Goal: Transaction & Acquisition: Purchase product/service

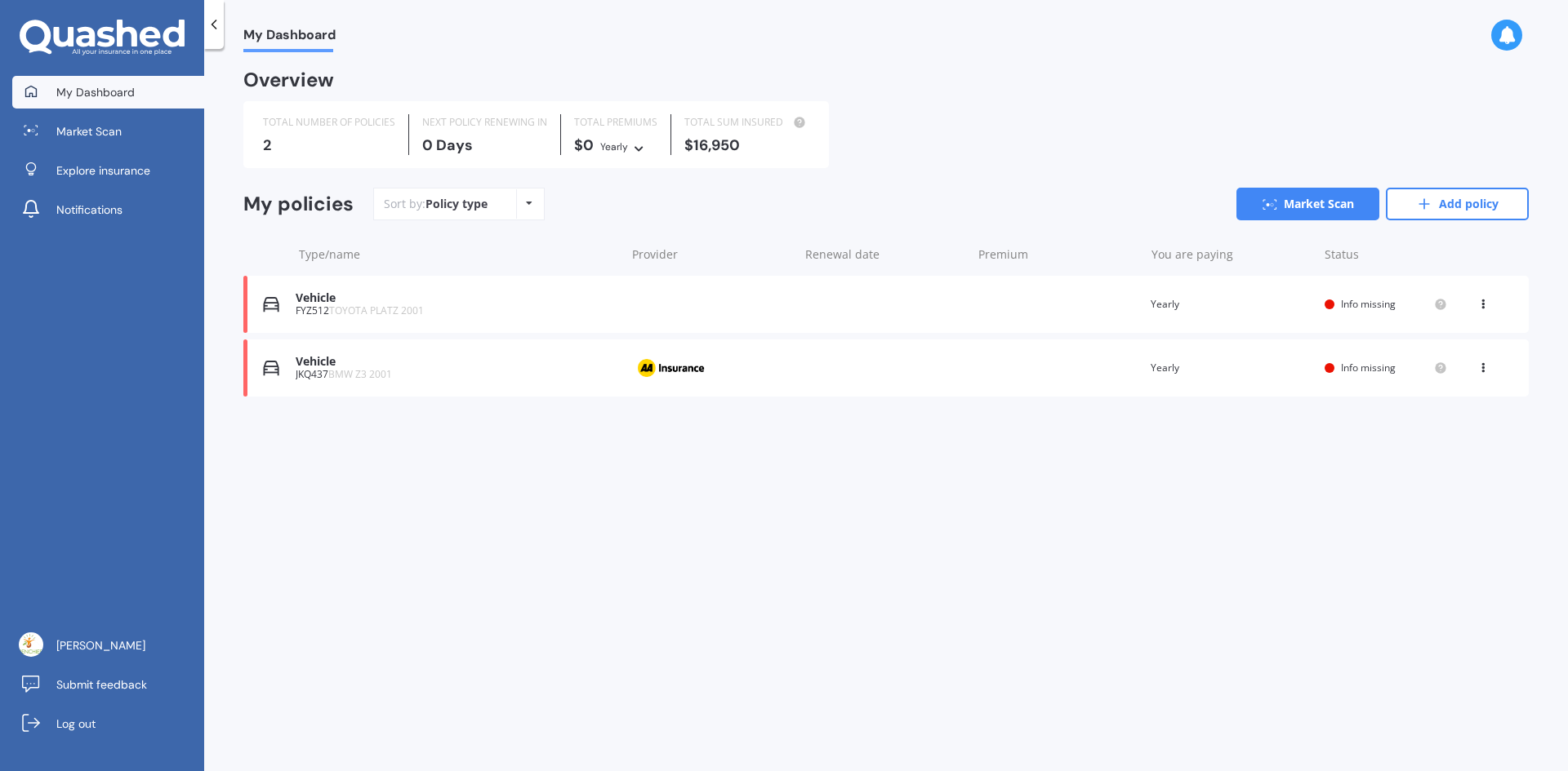
click at [318, 303] on div "Vehicle" at bounding box center [455, 298] width 321 height 14
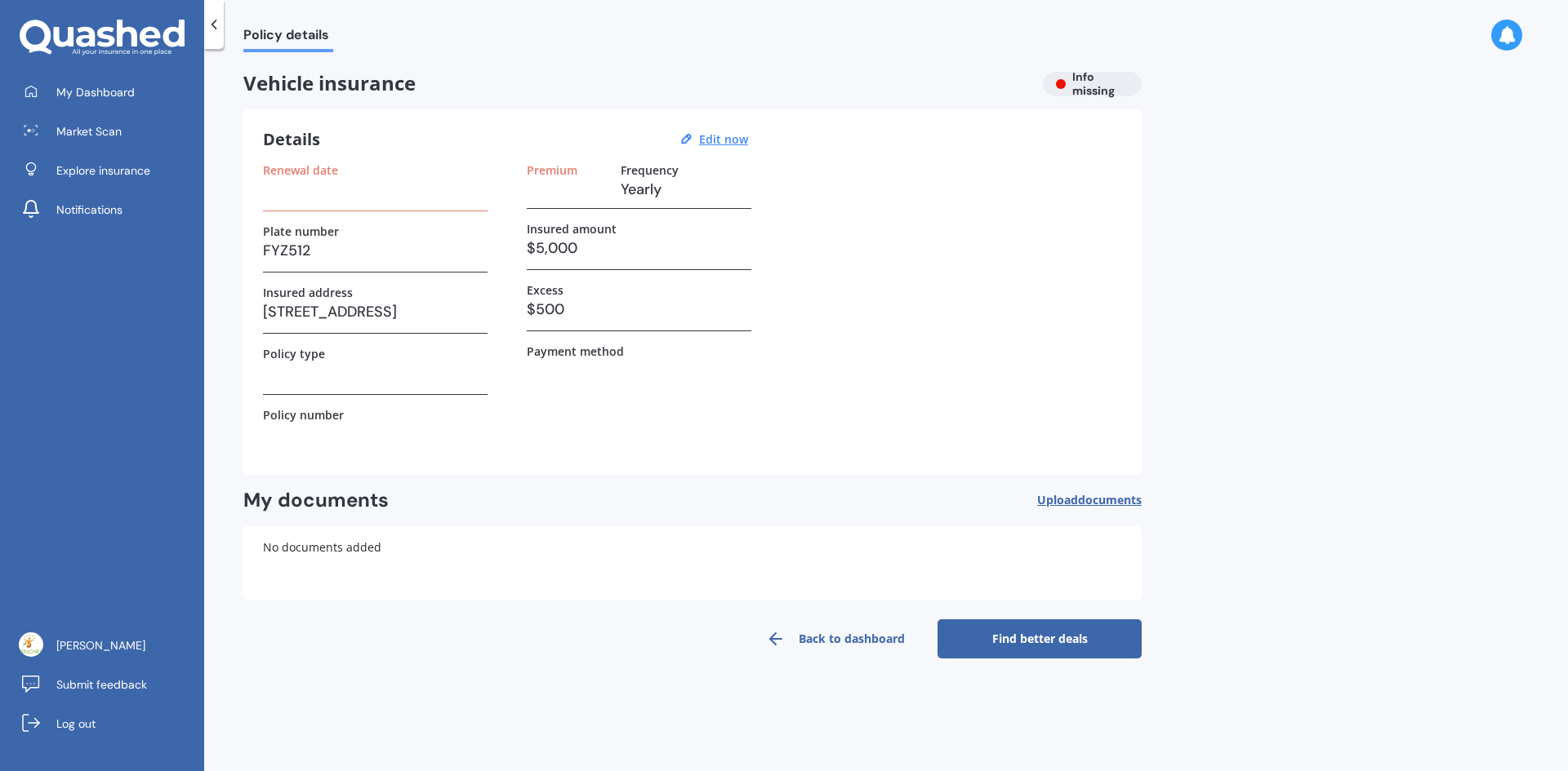
click at [1020, 635] on link "Find better deals" at bounding box center [1040, 639] width 204 height 39
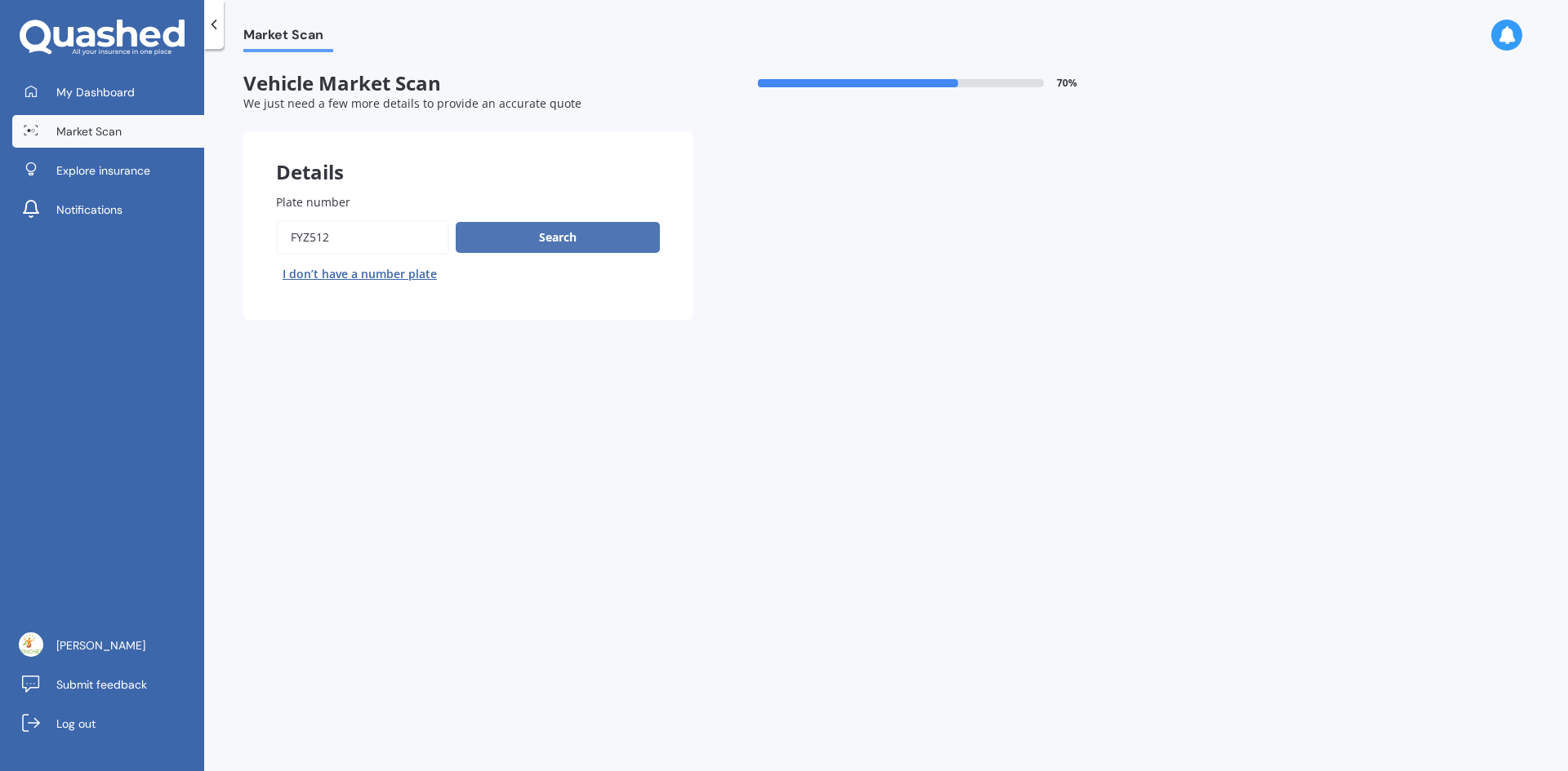
click at [557, 235] on button "Search" at bounding box center [557, 238] width 204 height 31
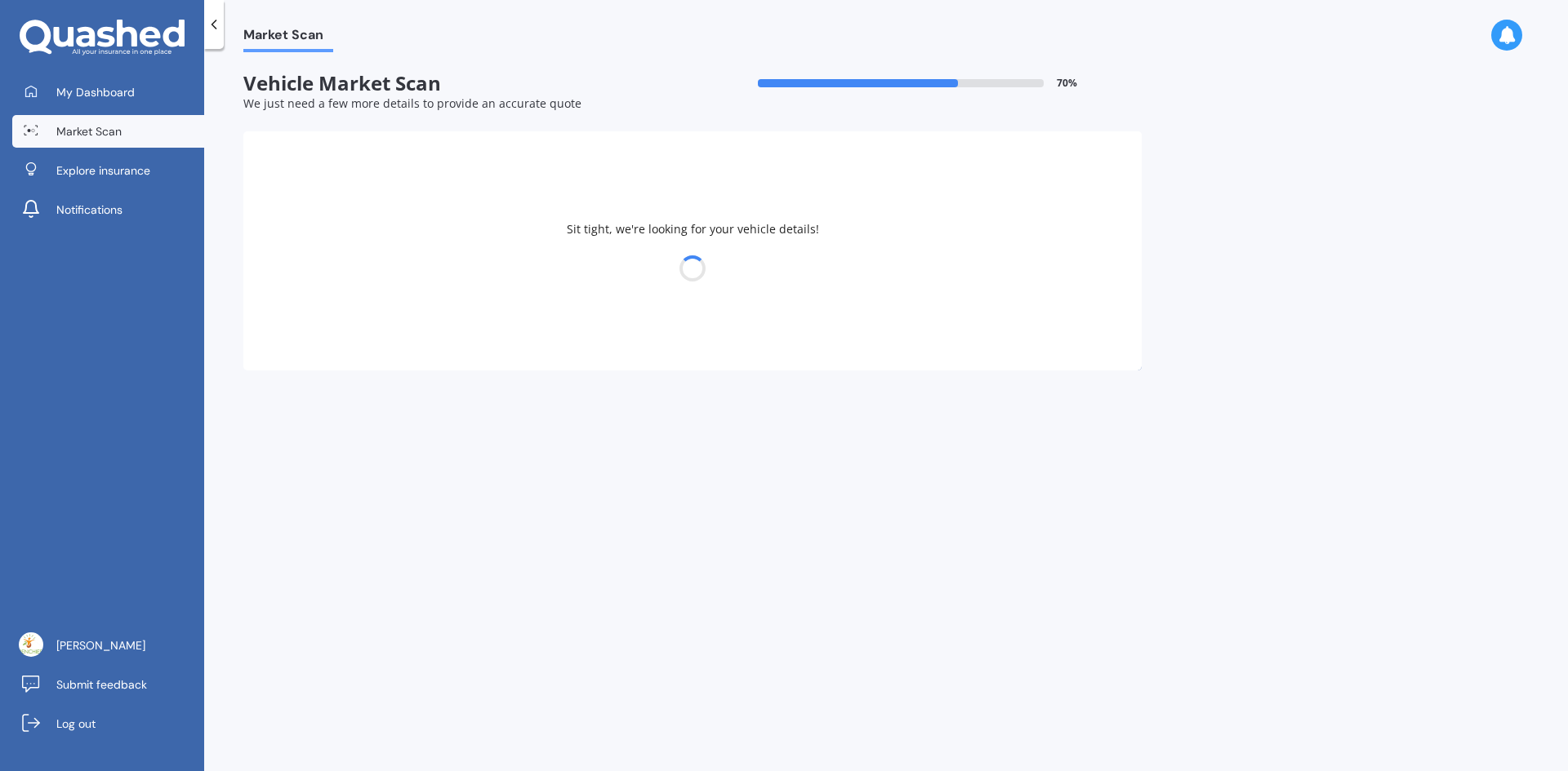
select select "TOYOTA"
select select "PLATZ"
select select "30"
select select "03"
select select "1961"
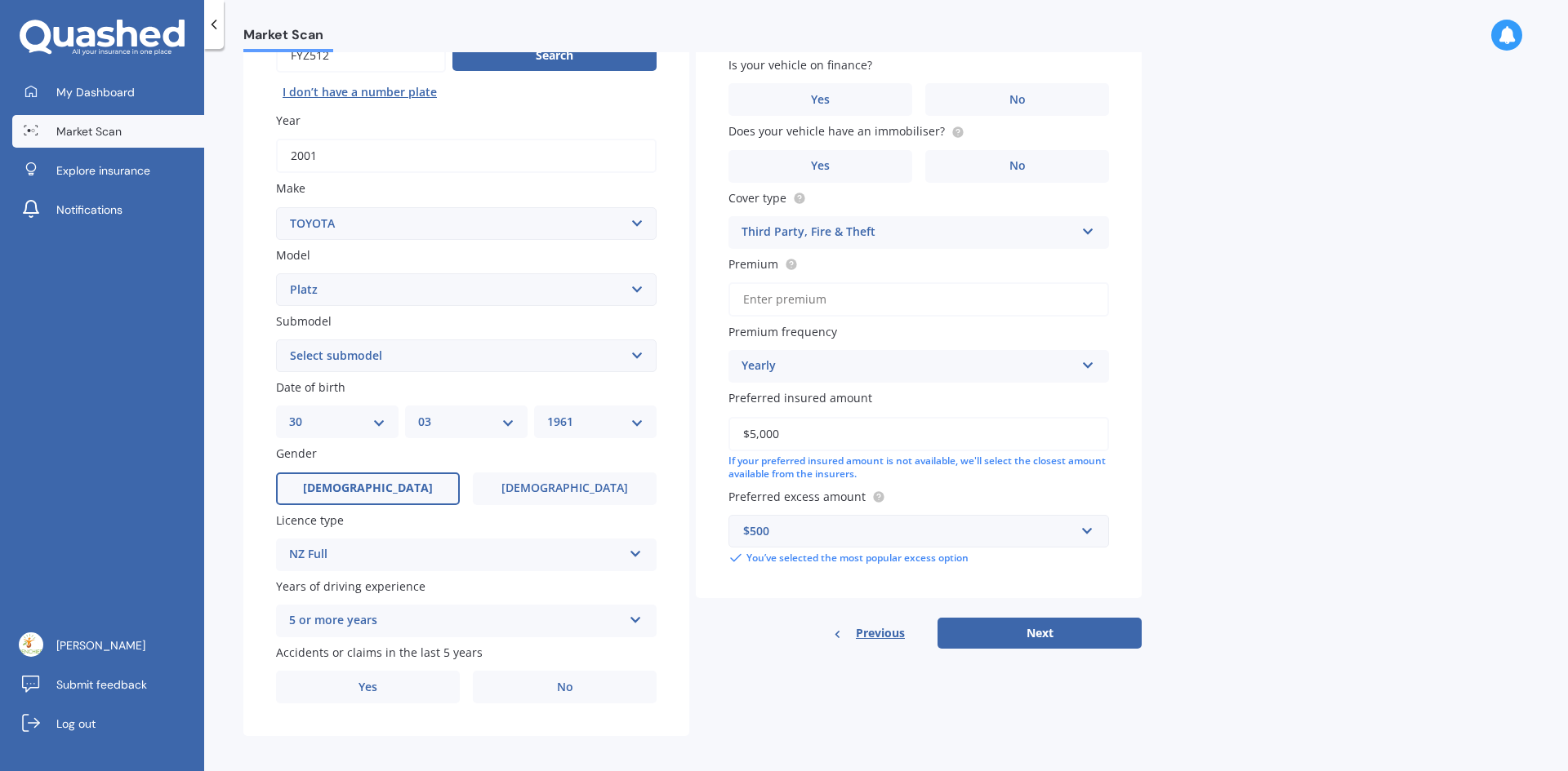
scroll to position [190, 0]
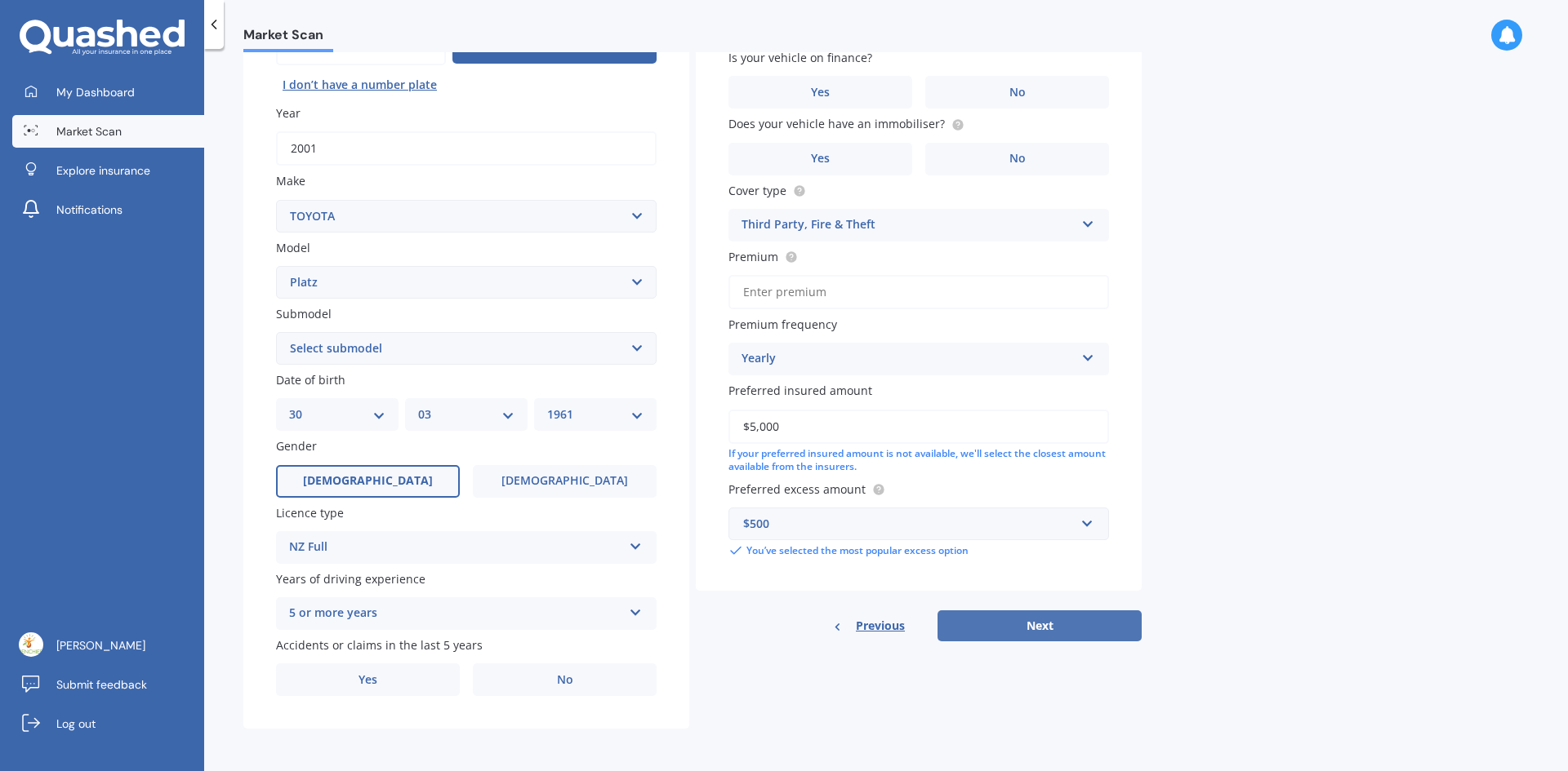
click at [1029, 624] on button "Next" at bounding box center [1040, 626] width 204 height 31
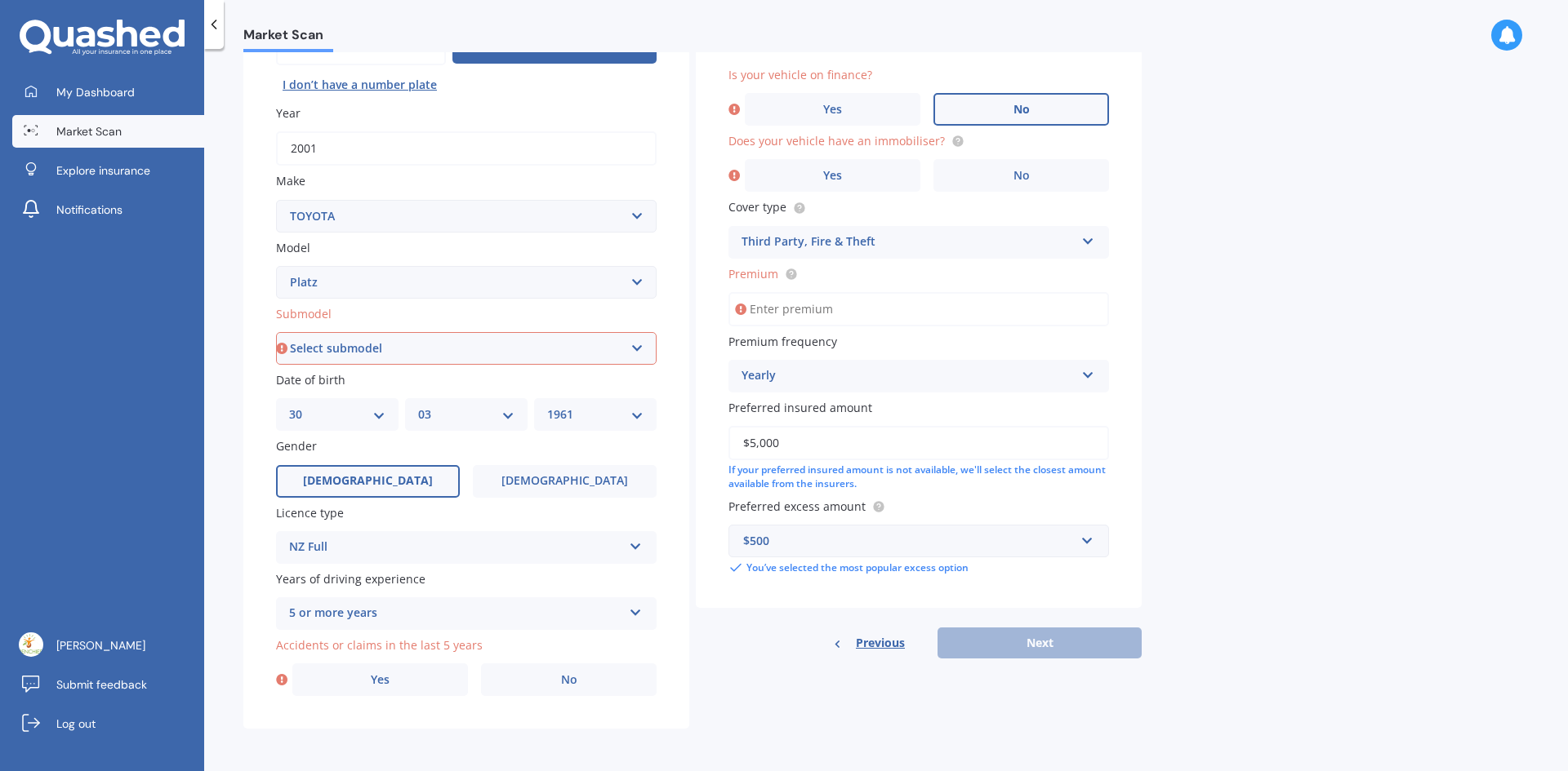
click at [1035, 111] on label "No" at bounding box center [1021, 110] width 176 height 33
click at [0, 0] on input "No" at bounding box center [0, 0] width 0 height 0
click at [1029, 177] on span "No" at bounding box center [1021, 176] width 17 height 14
click at [0, 0] on input "No" at bounding box center [0, 0] width 0 height 0
click at [881, 308] on input "Premium" at bounding box center [918, 309] width 380 height 34
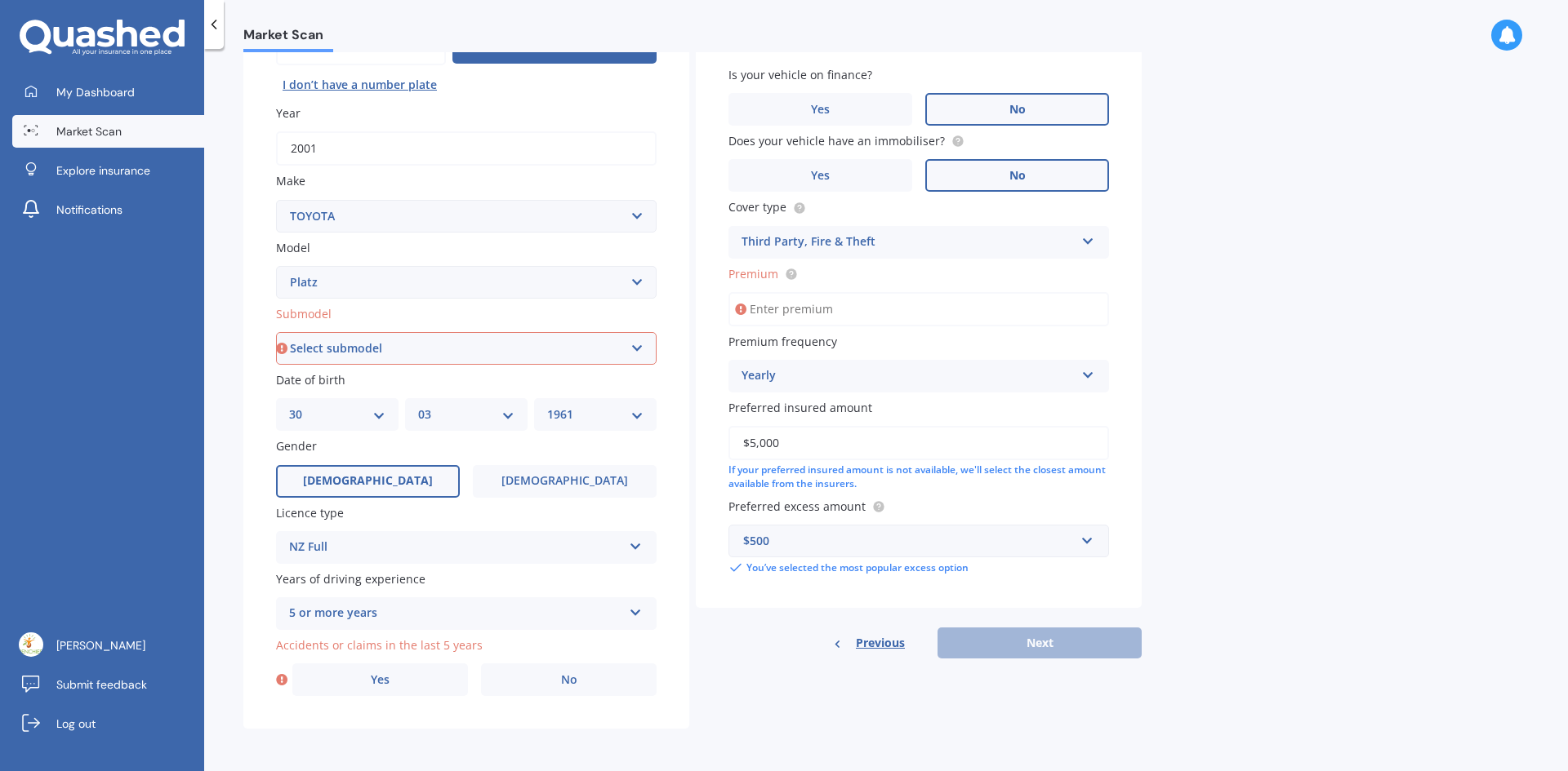
click at [634, 347] on select "Select submodel (All)" at bounding box center [466, 349] width 380 height 33
click at [551, 275] on select "Select model 4 Runner 86 [PERSON_NAME] Alphard Altezza Aqua Aristo Aurion Auris…" at bounding box center [466, 283] width 380 height 33
click at [583, 280] on select "Select model 4 Runner 86 [PERSON_NAME] Alphard Altezza Aqua Aristo Aurion Auris…" at bounding box center [466, 283] width 380 height 33
click at [411, 351] on select "Select submodel (All)" at bounding box center [466, 349] width 380 height 33
select select "(ALL)"
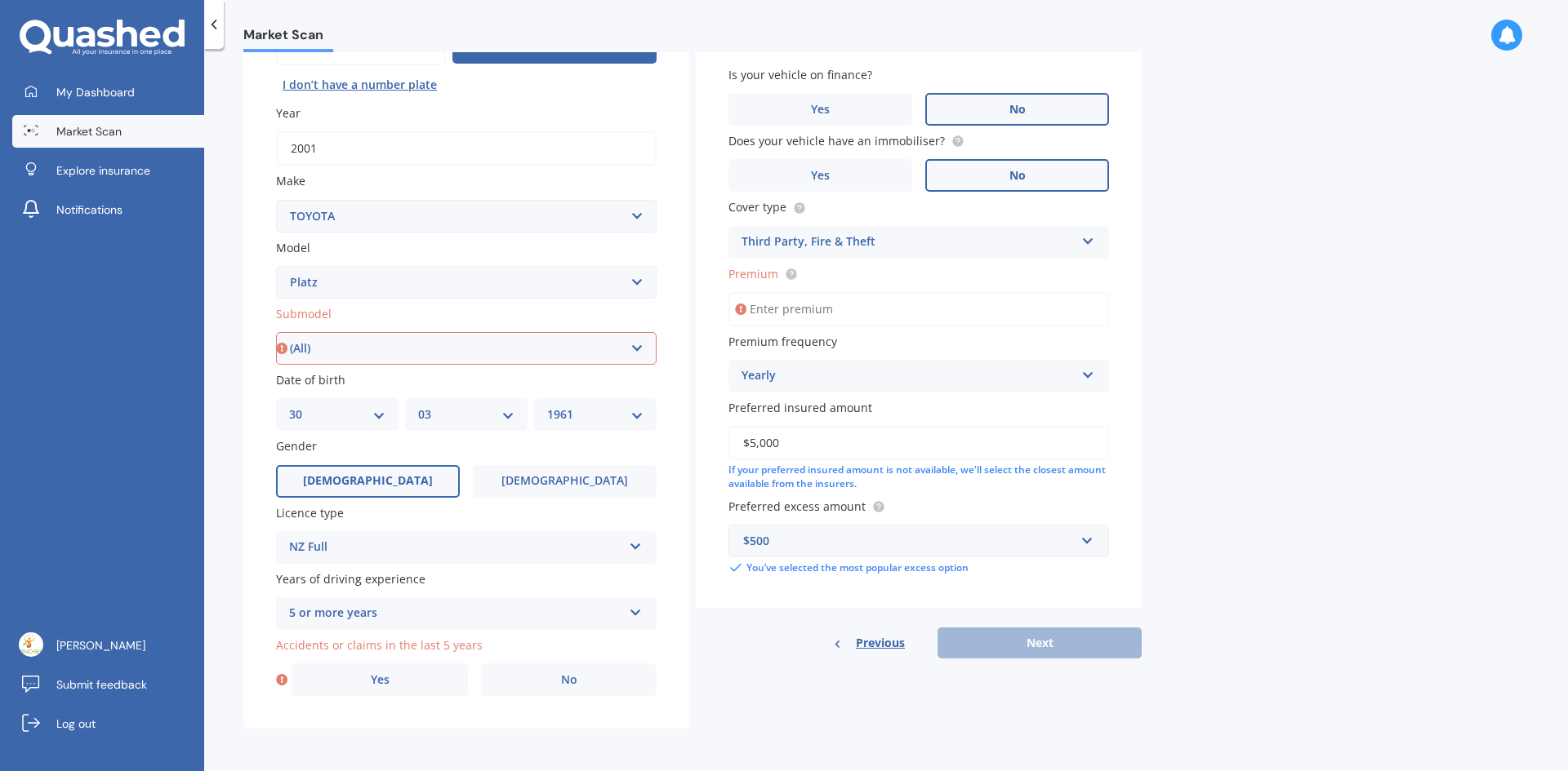
click at [276, 332] on select "Select submodel (All)" at bounding box center [466, 349] width 380 height 33
click at [564, 676] on span "No" at bounding box center [569, 680] width 17 height 14
click at [0, 0] on input "No" at bounding box center [0, 0] width 0 height 0
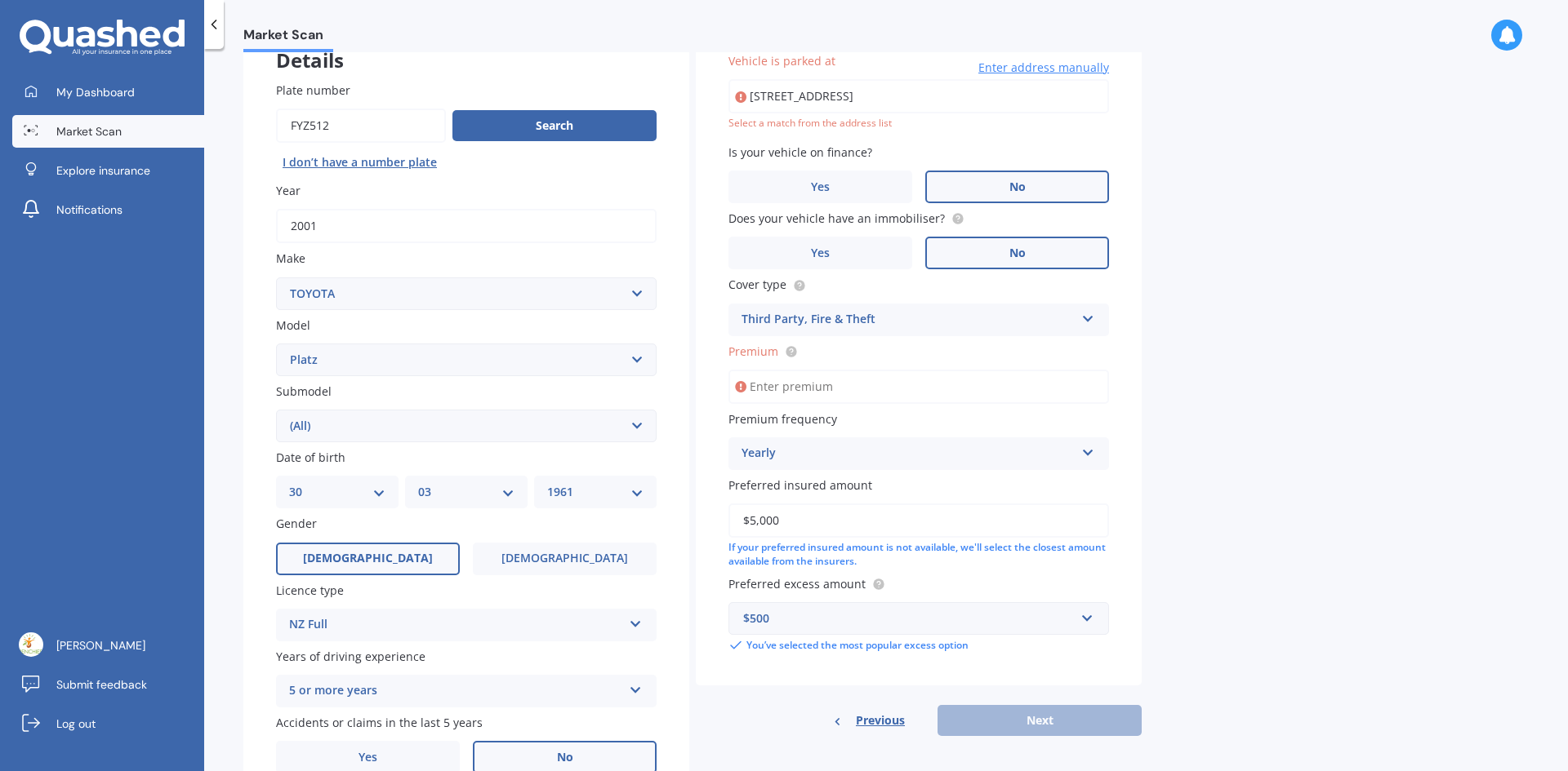
type input "[STREET_ADDRESS]"
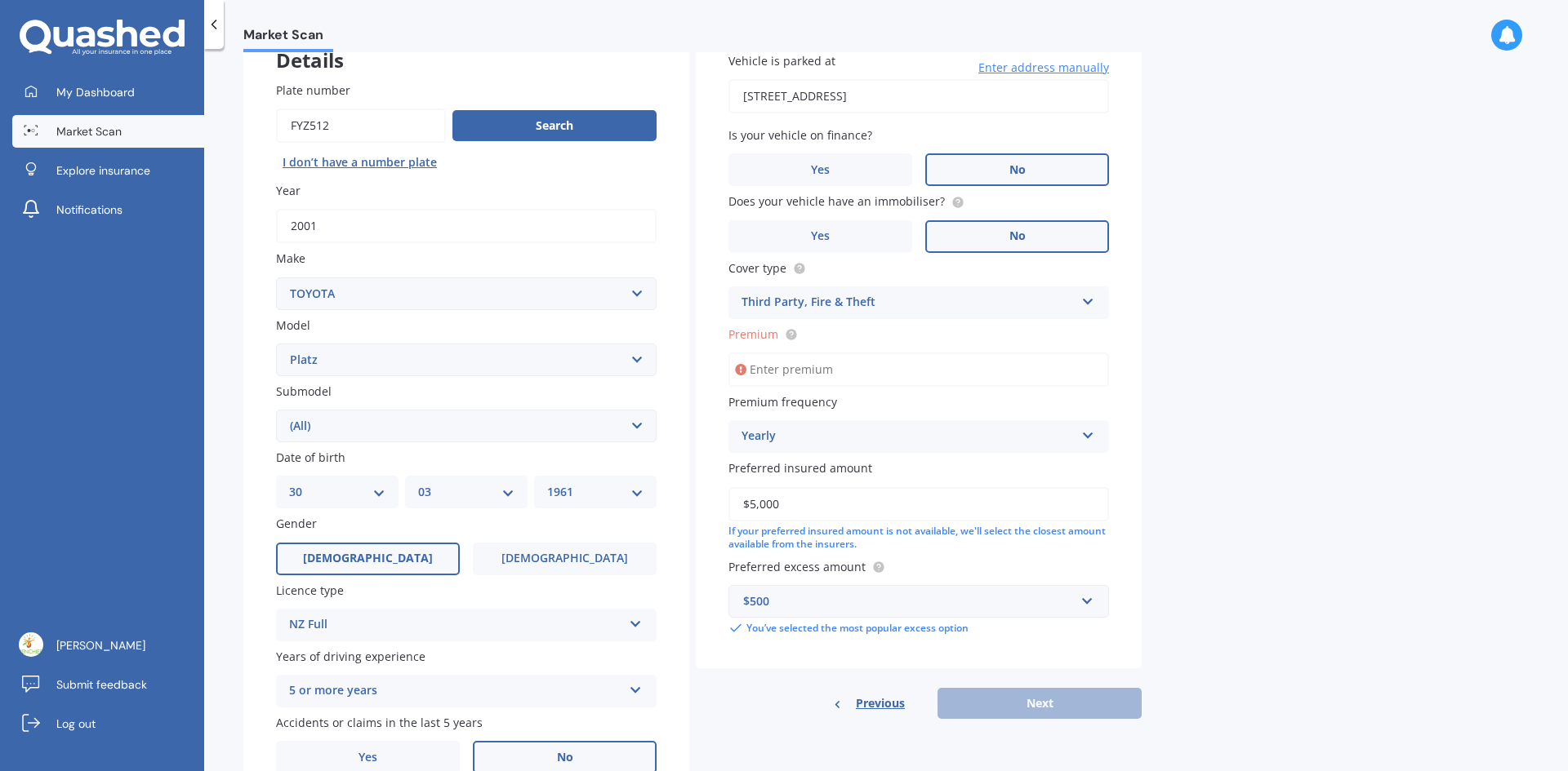
click at [941, 377] on input "Premium" at bounding box center [918, 369] width 380 height 34
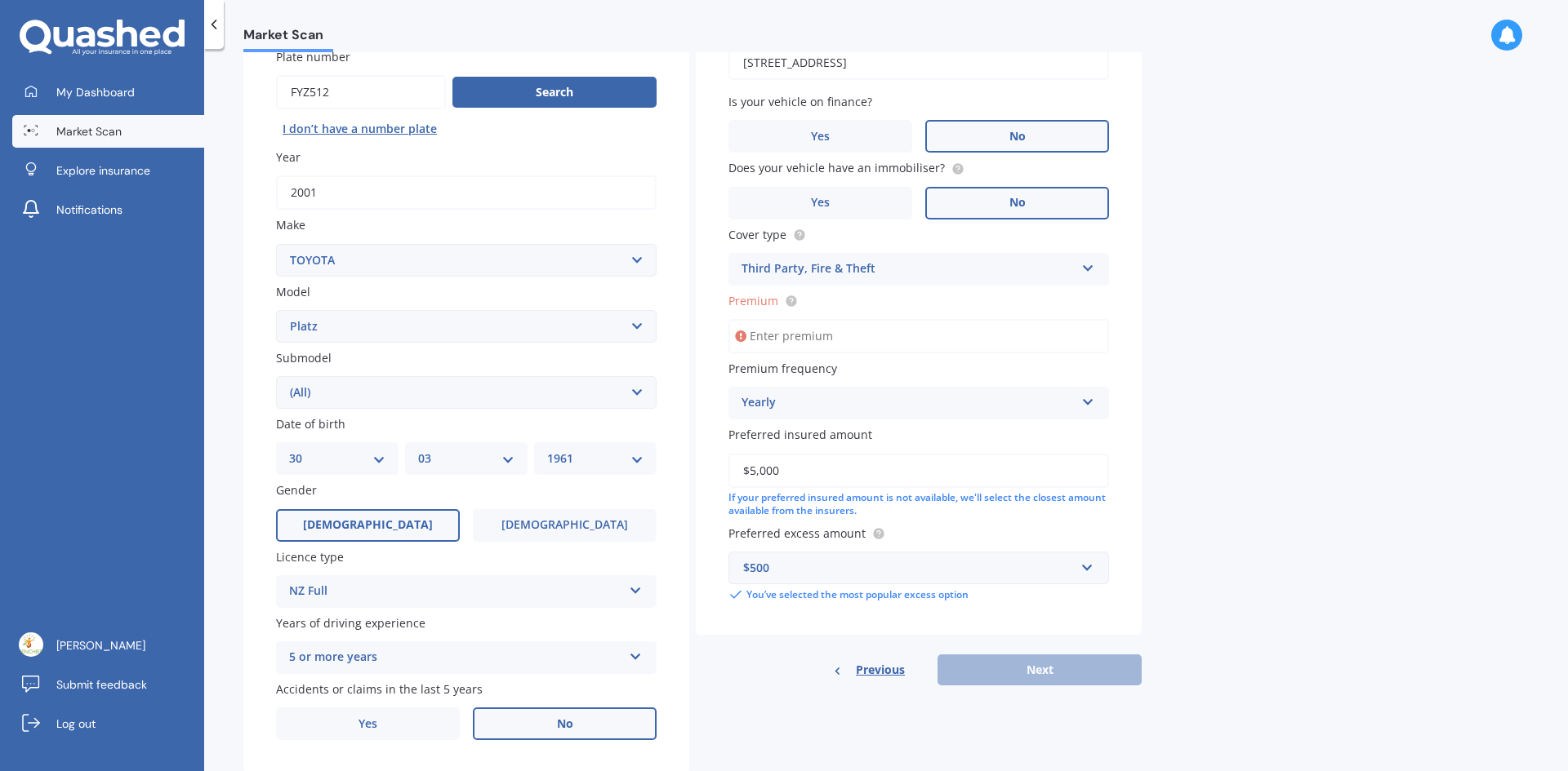
scroll to position [124, 0]
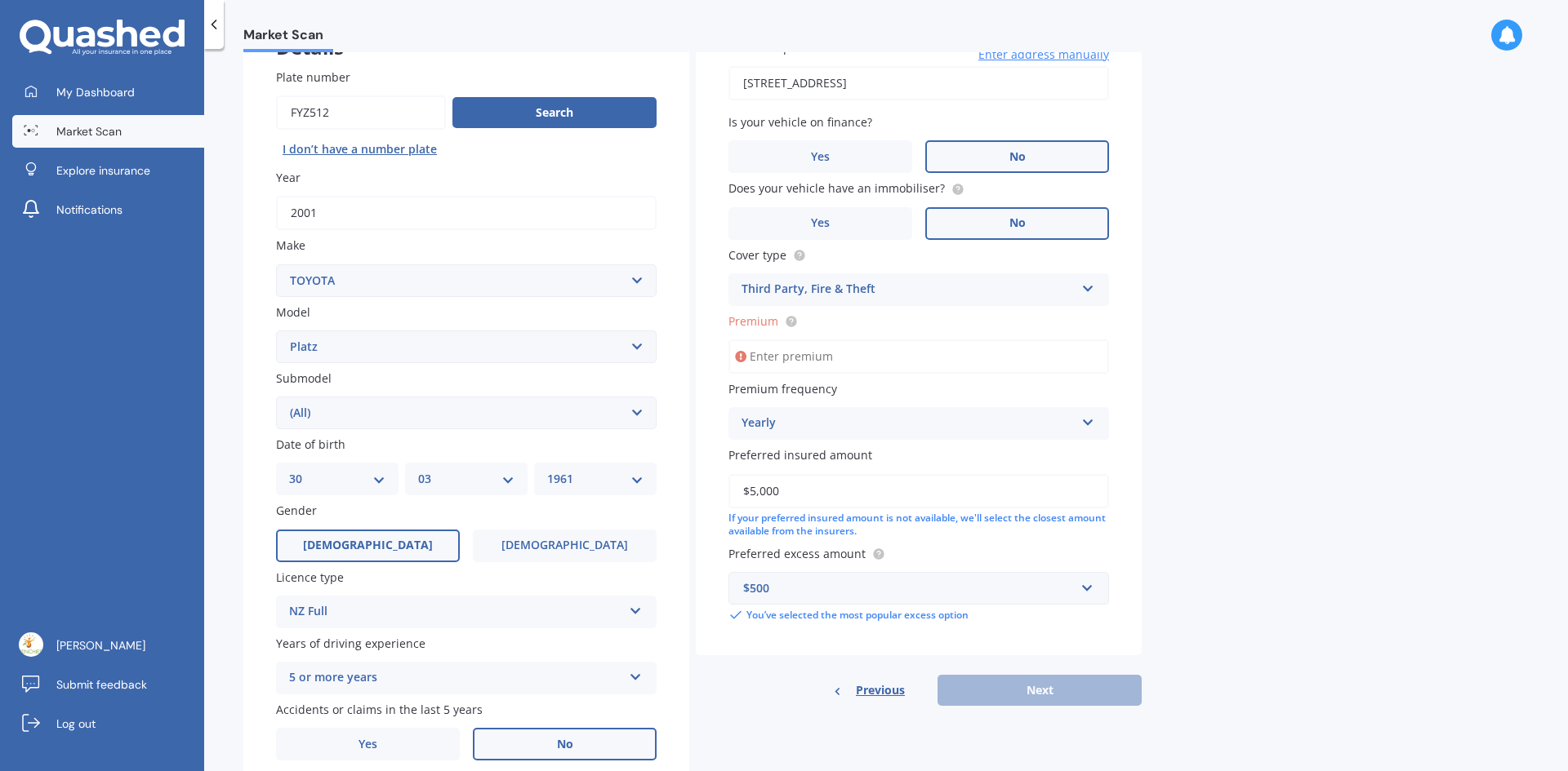
click at [754, 490] on input "$5,000" at bounding box center [918, 491] width 380 height 34
click at [846, 354] on input "Premium" at bounding box center [918, 356] width 380 height 34
click at [854, 322] on label "Premium" at bounding box center [914, 321] width 373 height 17
click at [854, 339] on input "Premium" at bounding box center [918, 356] width 380 height 34
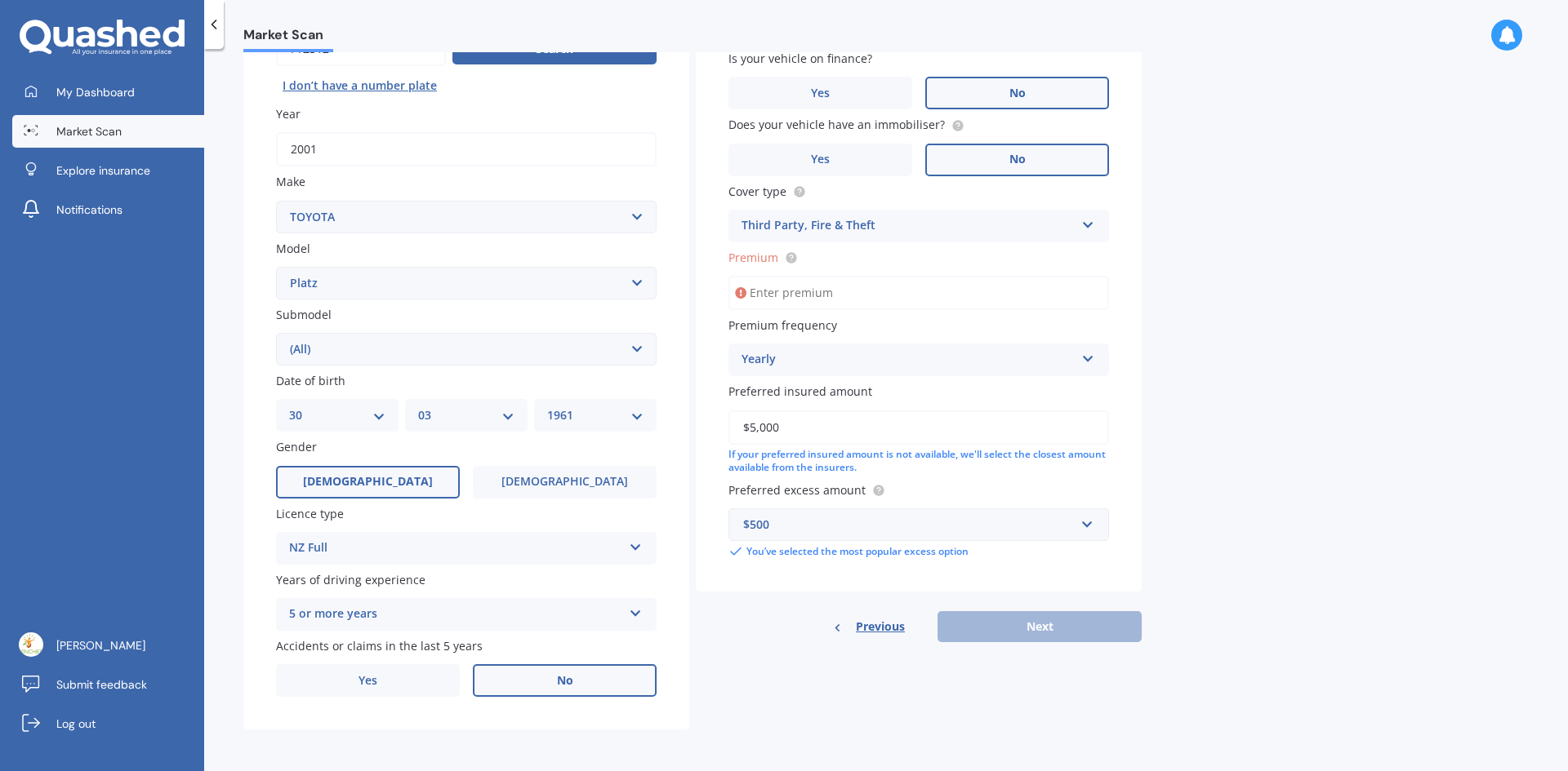
scroll to position [190, 0]
click at [852, 285] on input "Premium" at bounding box center [918, 292] width 380 height 34
type input "$1,137.00"
click at [1040, 625] on button "Next" at bounding box center [1040, 626] width 204 height 31
select select "30"
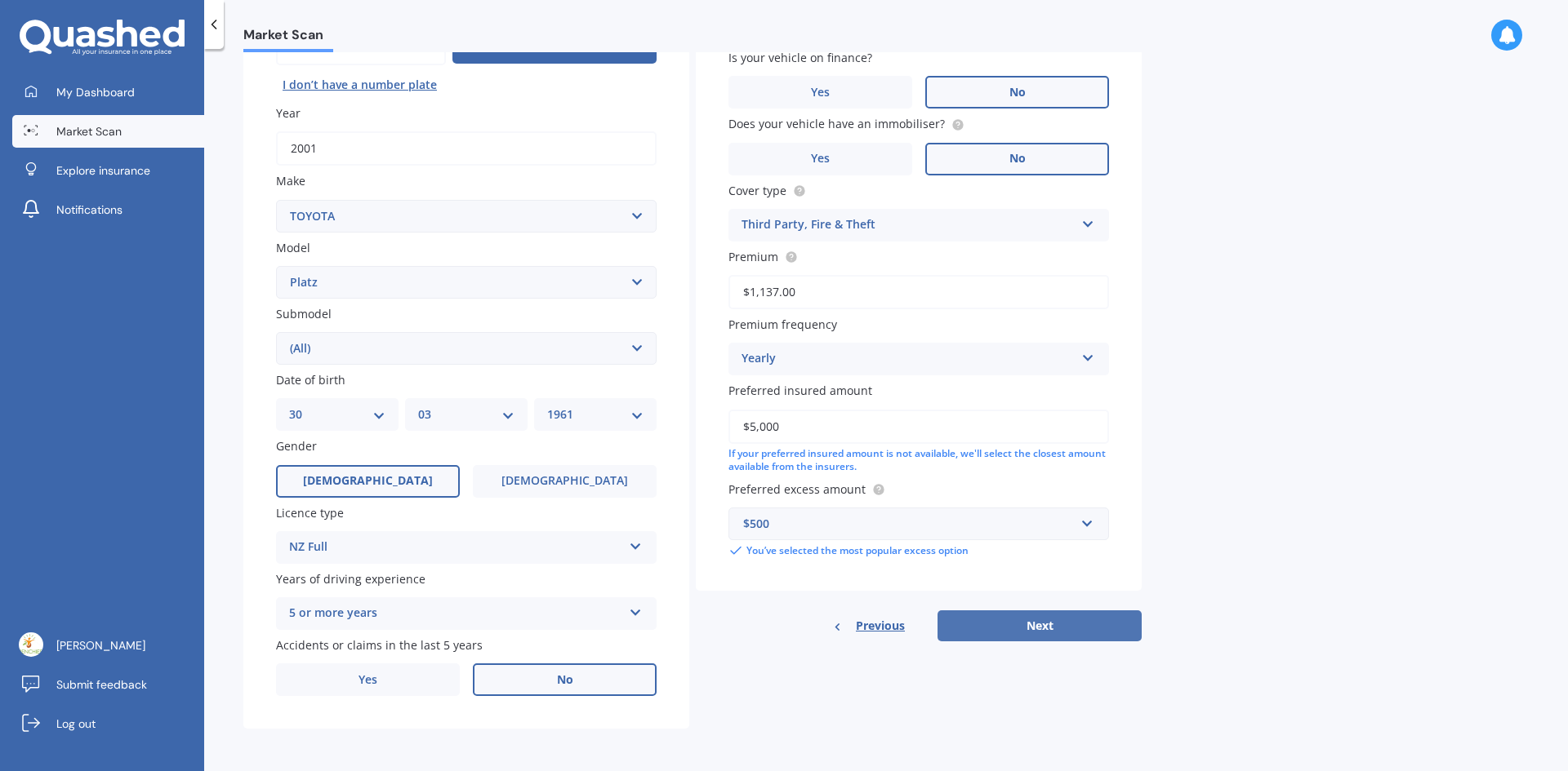
select select "03"
select select "1961"
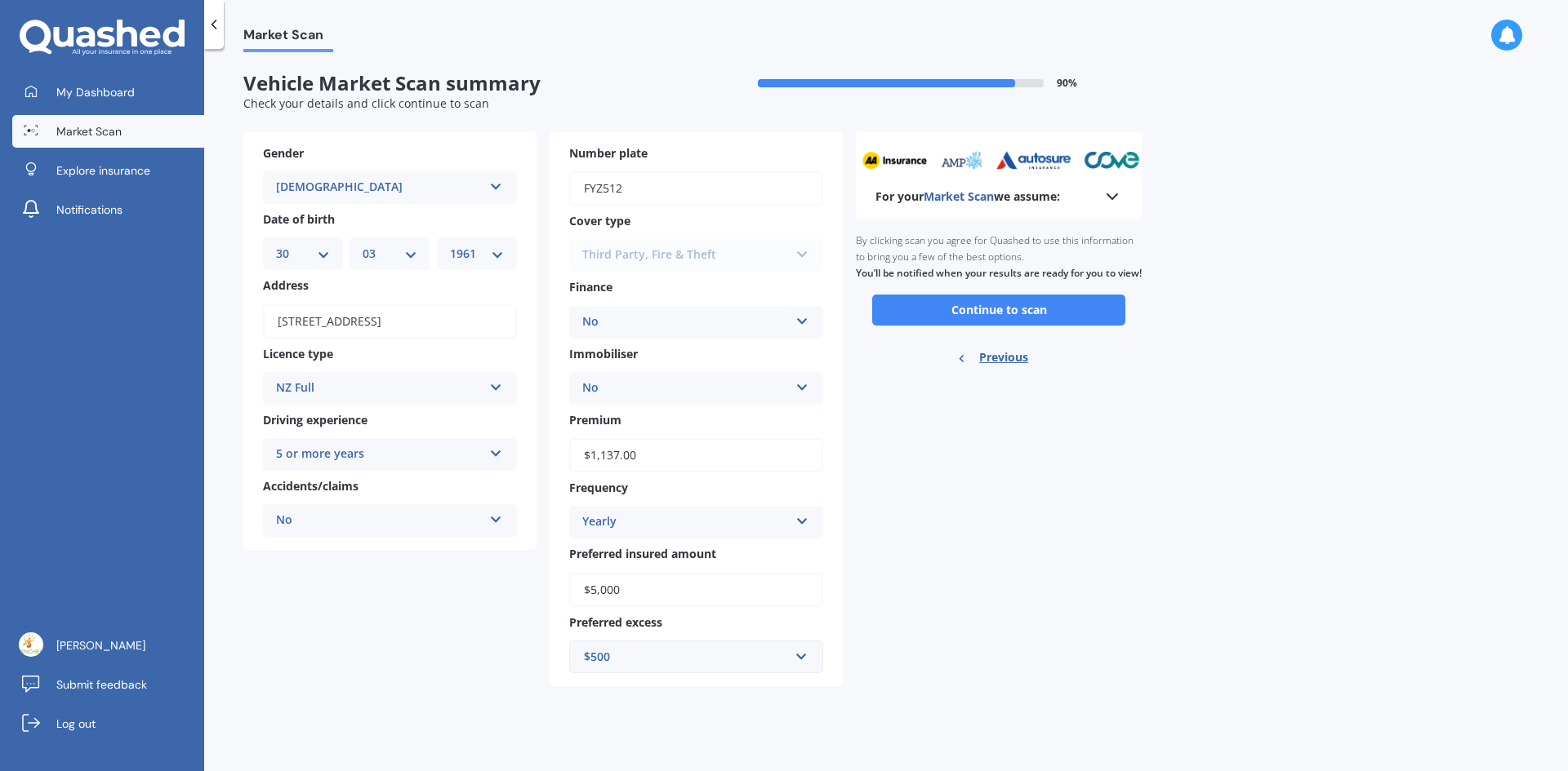
scroll to position [0, 0]
click at [1010, 325] on button "Continue to scan" at bounding box center [999, 311] width 253 height 31
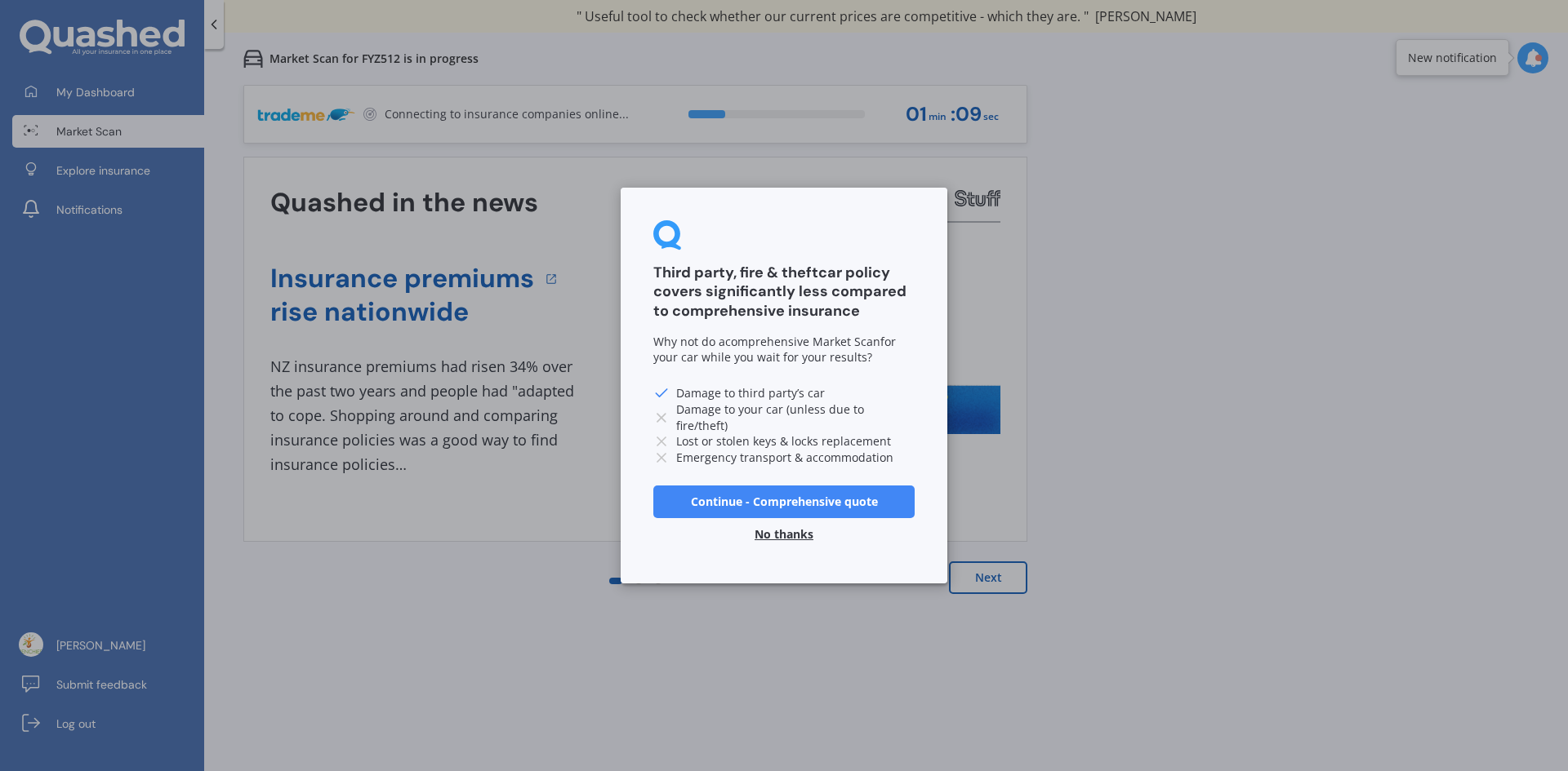
click at [791, 528] on button "No thanks" at bounding box center [784, 534] width 78 height 33
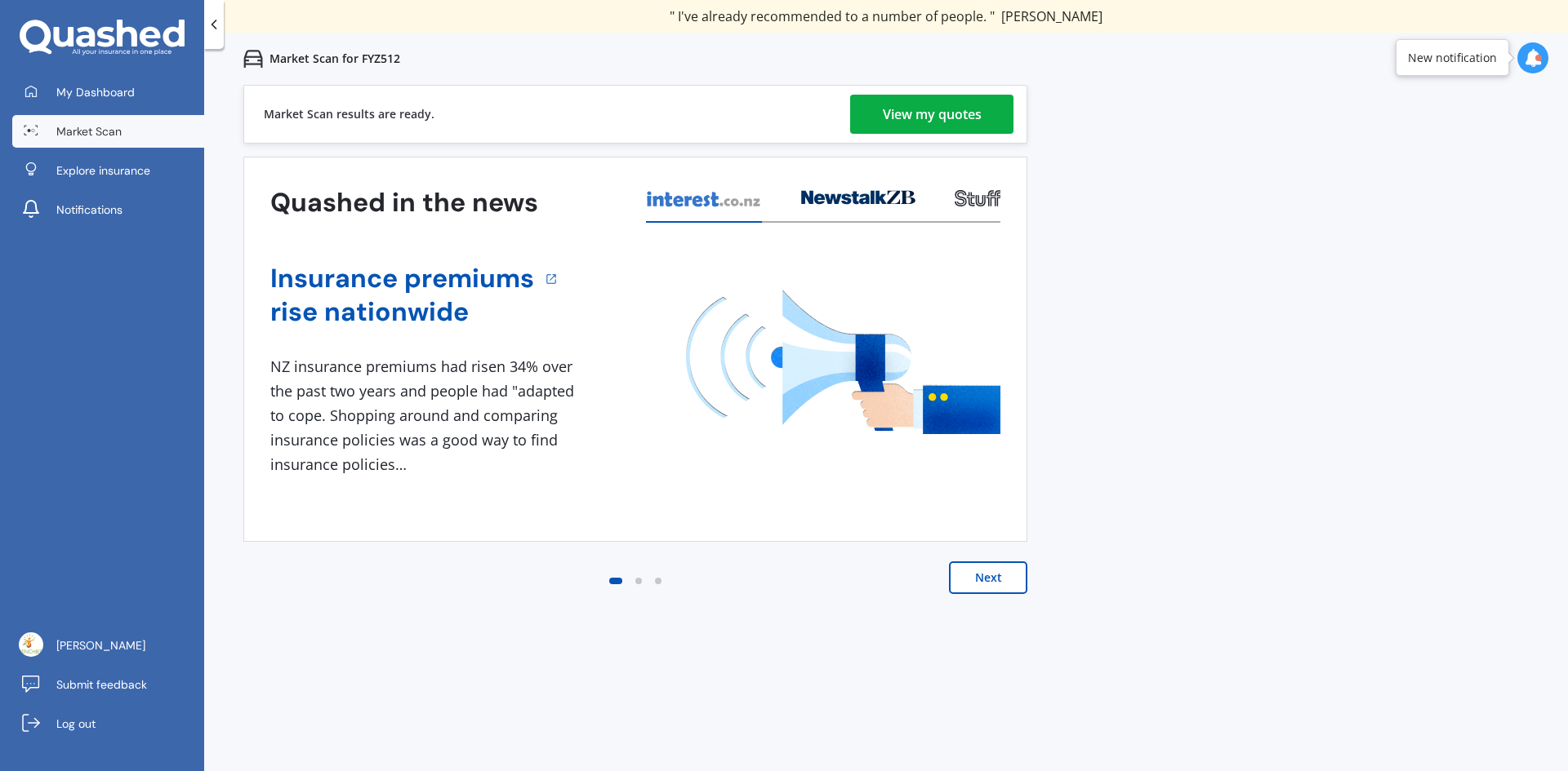
click at [940, 112] on div "View my quotes" at bounding box center [932, 114] width 98 height 39
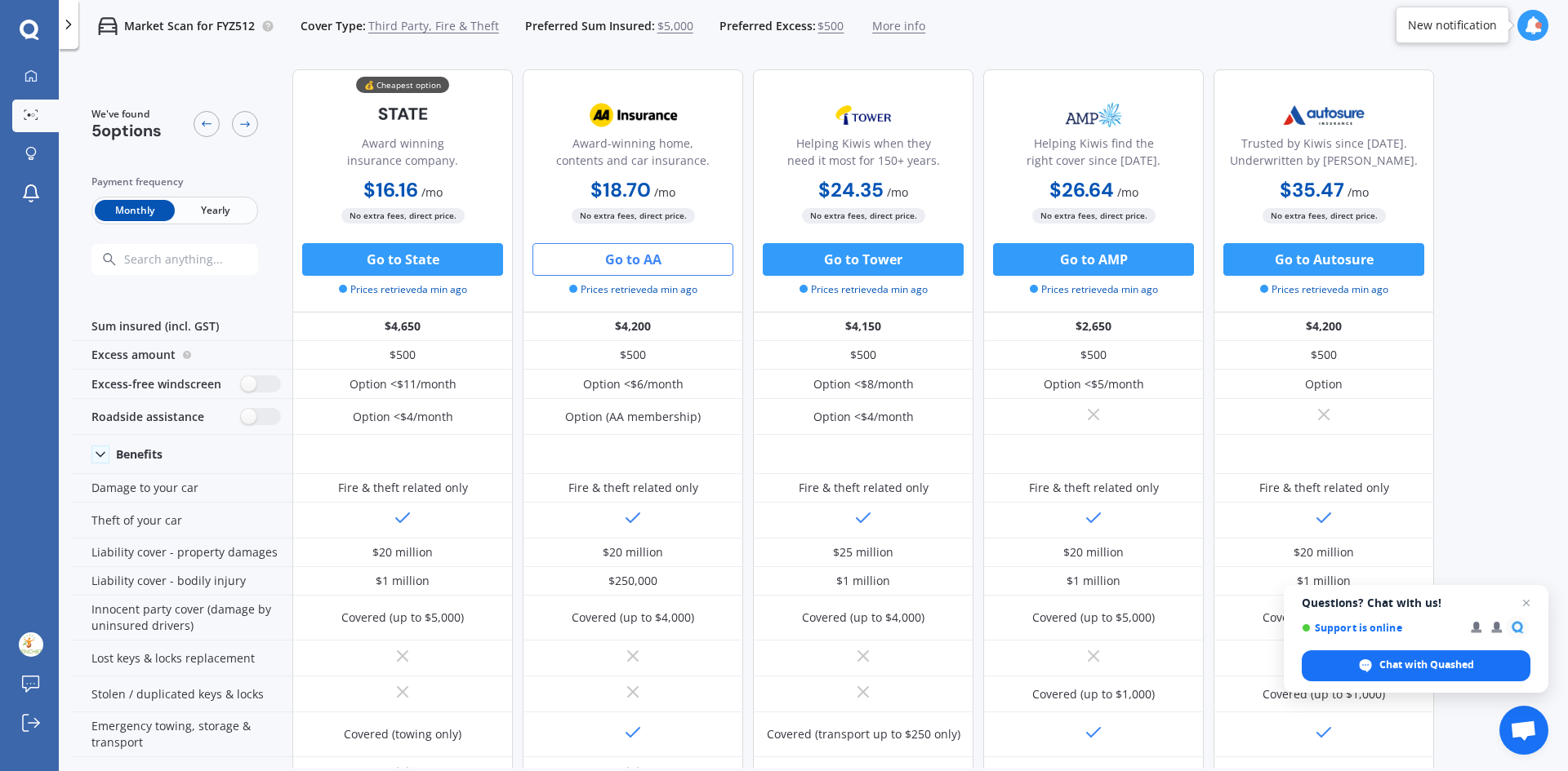
click at [643, 257] on button "Go to AA" at bounding box center [632, 259] width 201 height 33
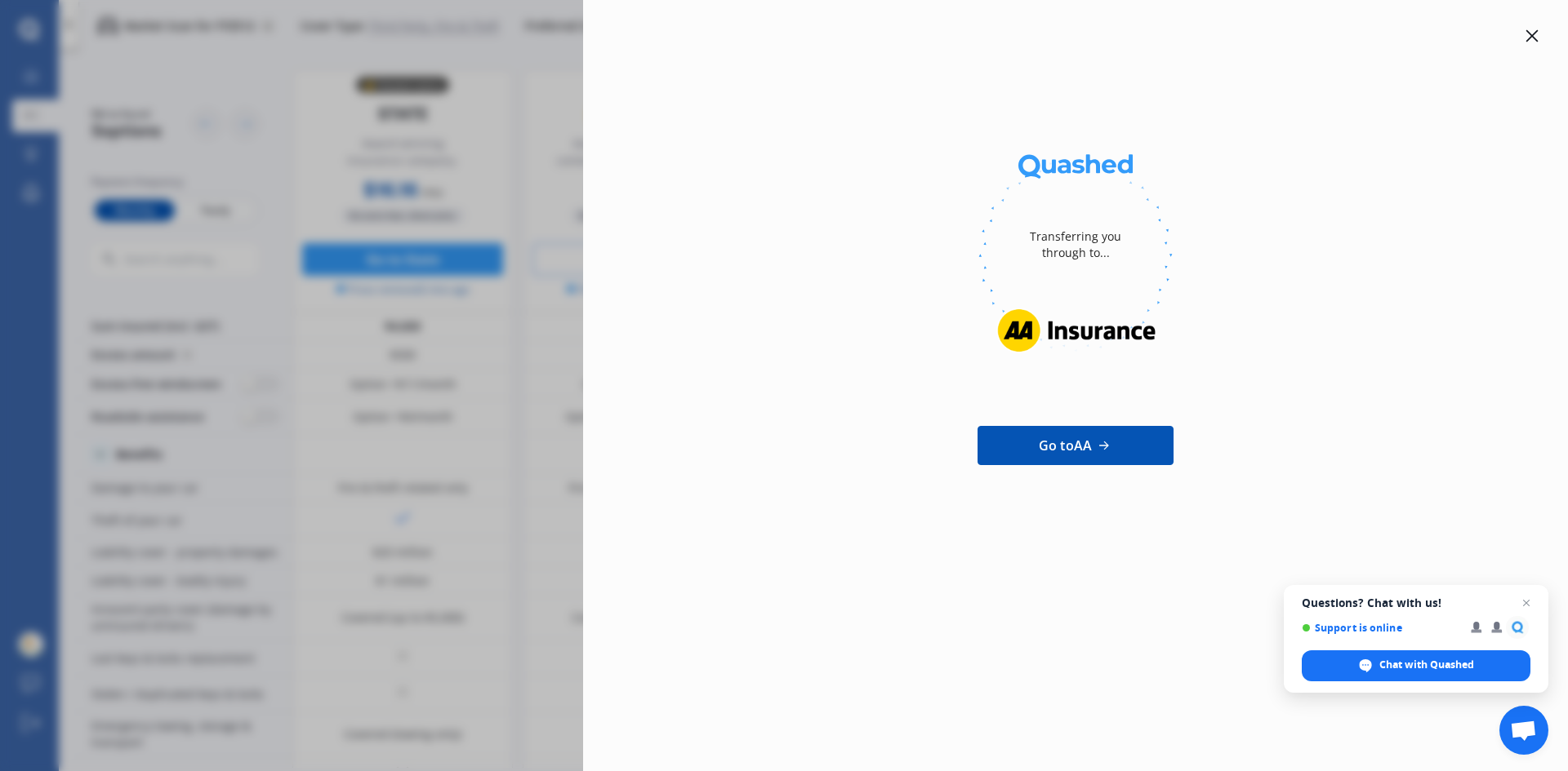
click at [1046, 649] on div "Transferring you through to... Go to AA" at bounding box center [1075, 386] width 985 height 771
click at [664, 136] on div "Transferring you through to... Go to AA" at bounding box center [1075, 275] width 932 height 498
click at [1533, 33] on icon at bounding box center [1532, 37] width 12 height 12
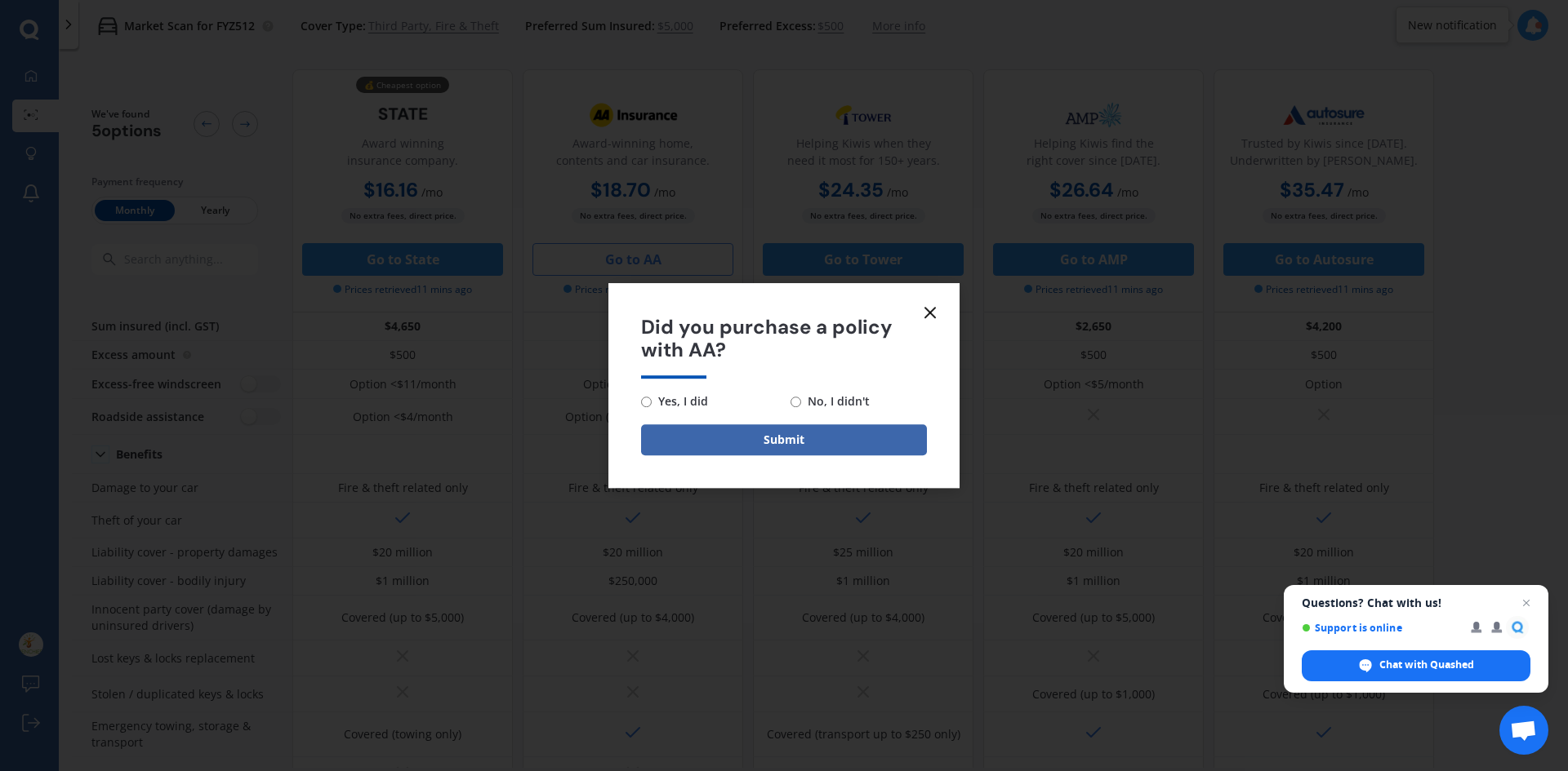
click at [934, 311] on icon at bounding box center [930, 312] width 20 height 20
